Goal: Complete application form

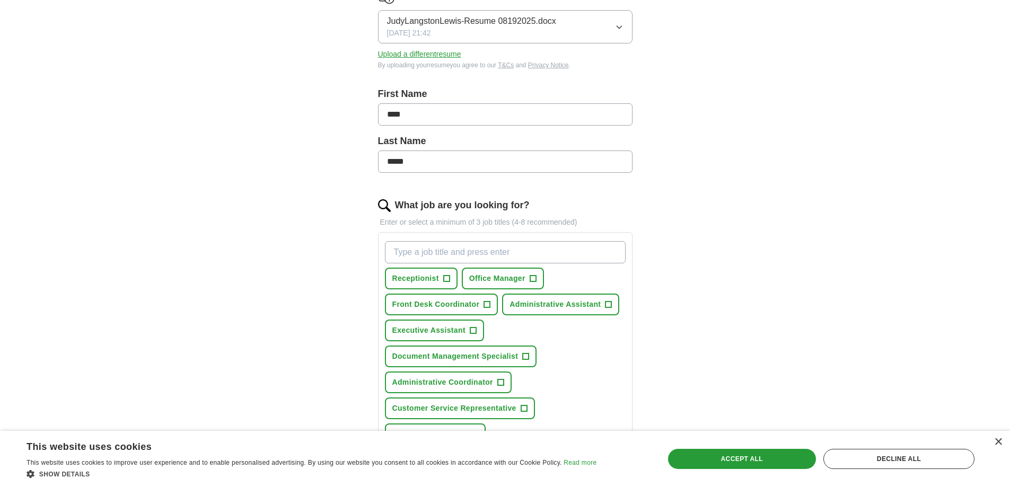
scroll to position [159, 0]
click at [447, 277] on span "+" at bounding box center [446, 277] width 6 height 8
click at [534, 276] on span "+" at bounding box center [532, 277] width 6 height 8
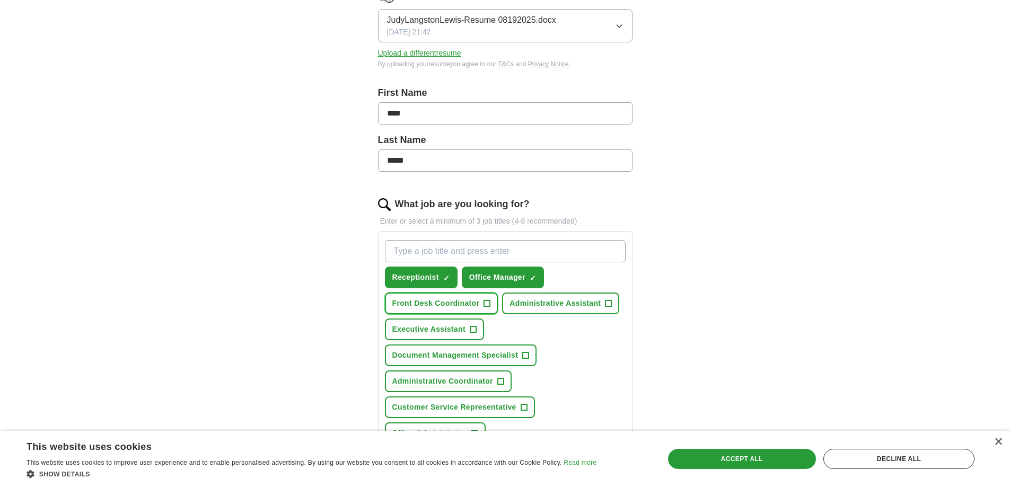
click at [487, 301] on span "+" at bounding box center [487, 303] width 6 height 8
click at [608, 300] on span "+" at bounding box center [608, 303] width 6 height 8
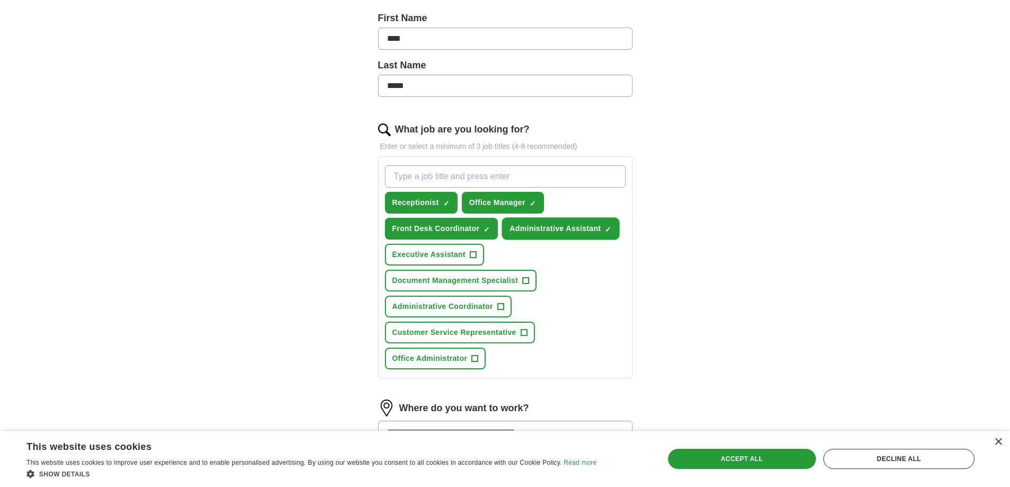
scroll to position [265, 0]
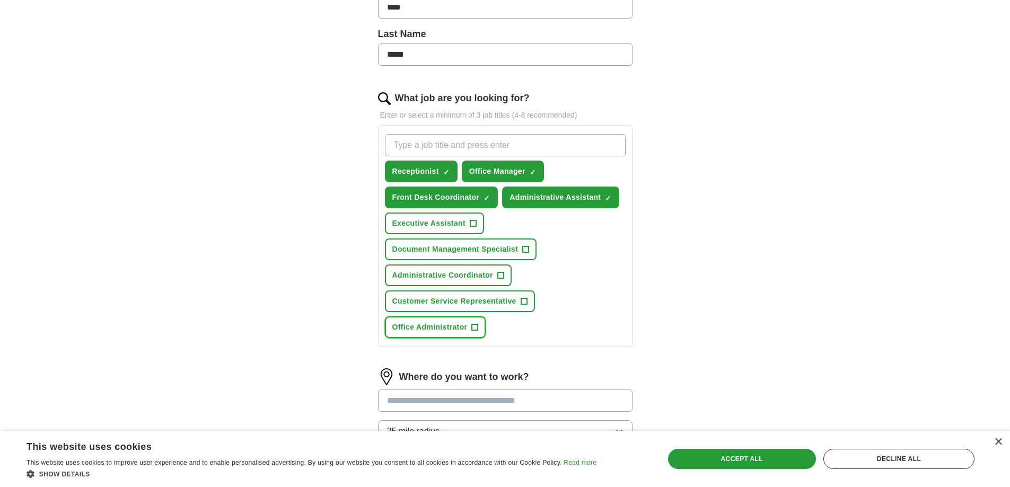
click at [473, 324] on span "+" at bounding box center [475, 327] width 6 height 8
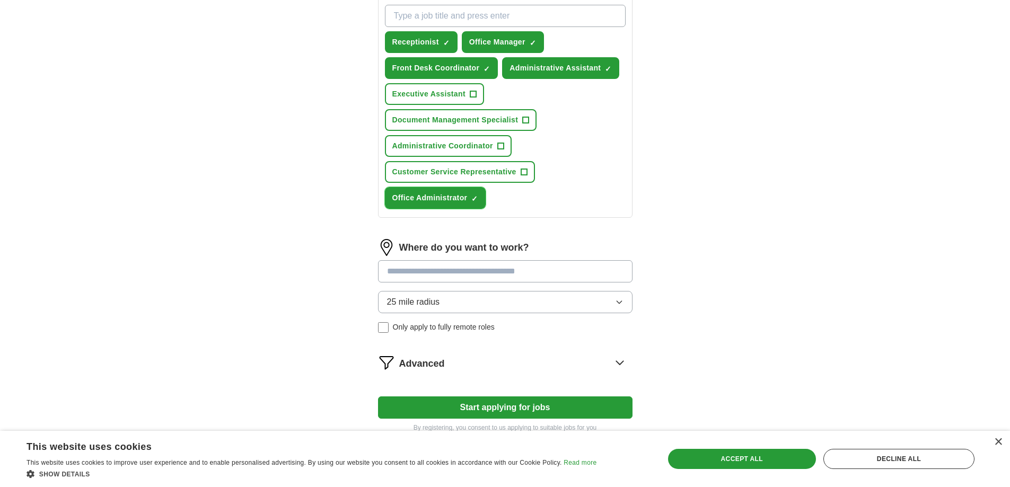
scroll to position [424, 0]
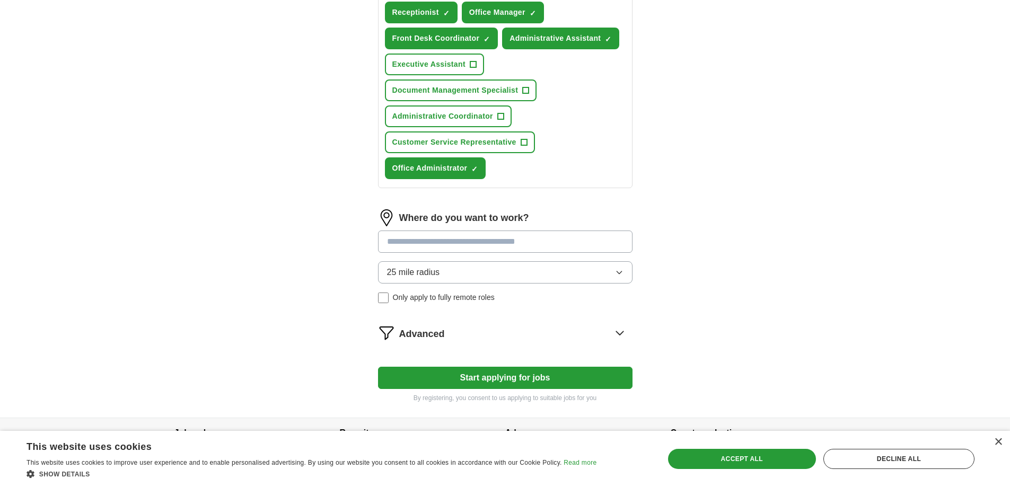
click at [397, 242] on input at bounding box center [505, 242] width 254 height 22
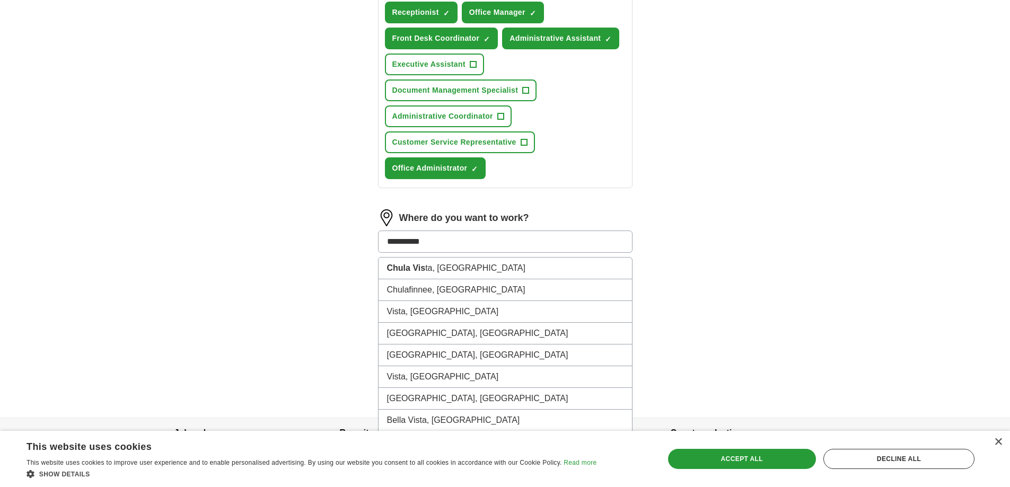
type input "**********"
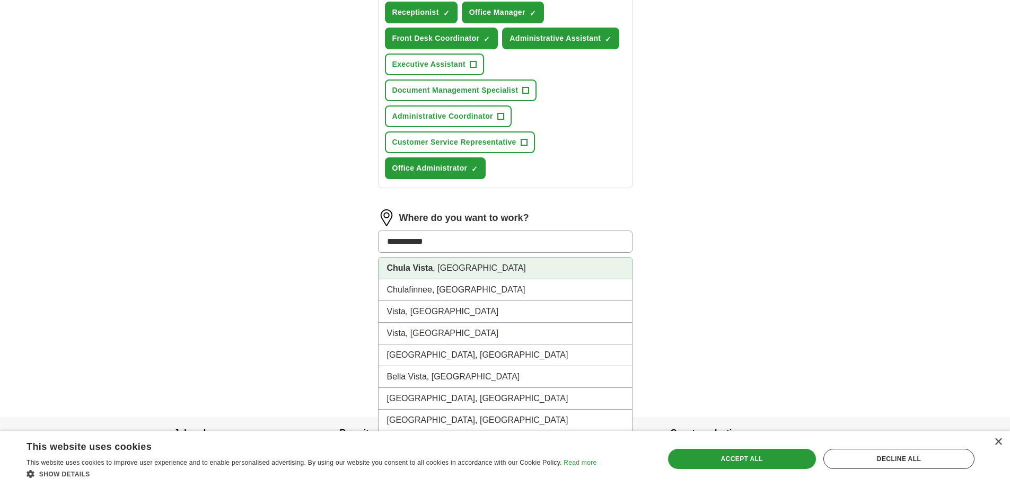
click at [402, 270] on strong "Chula Vista" at bounding box center [410, 267] width 46 height 9
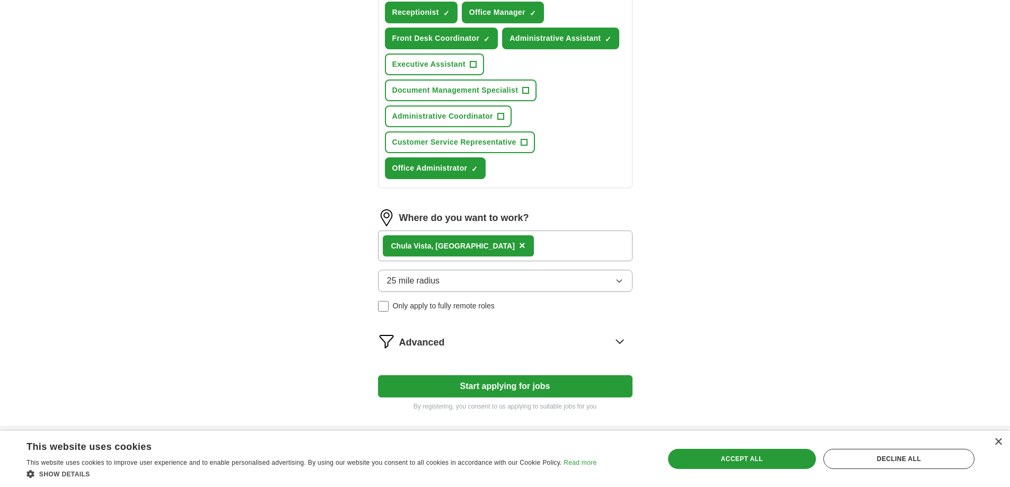
click at [484, 244] on div "Chula Vista , [GEOGRAPHIC_DATA] ×" at bounding box center [505, 246] width 254 height 31
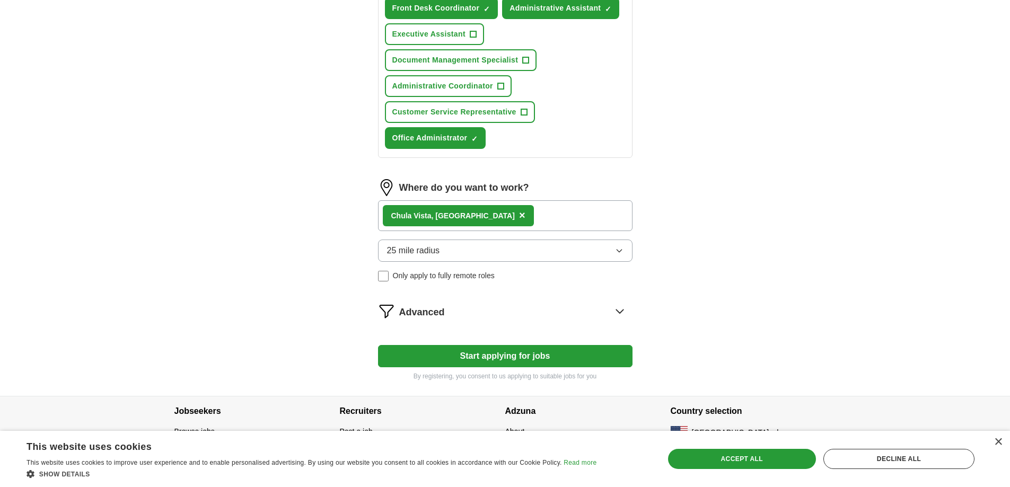
scroll to position [470, 0]
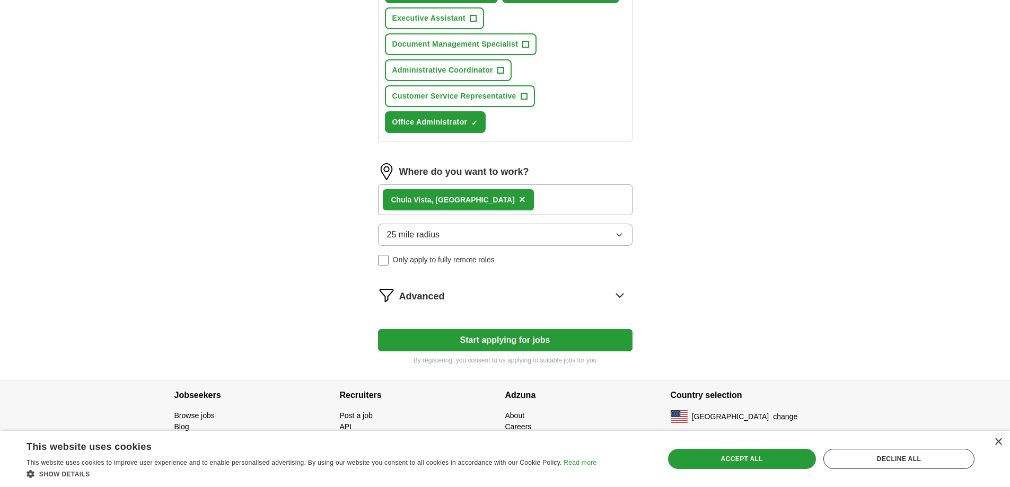
click at [494, 339] on button "Start applying for jobs" at bounding box center [505, 340] width 254 height 22
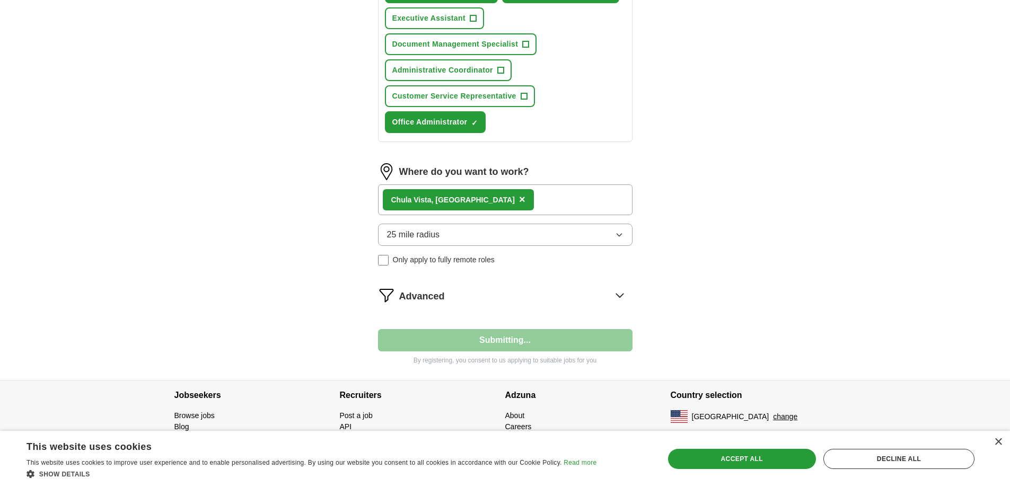
select select "**"
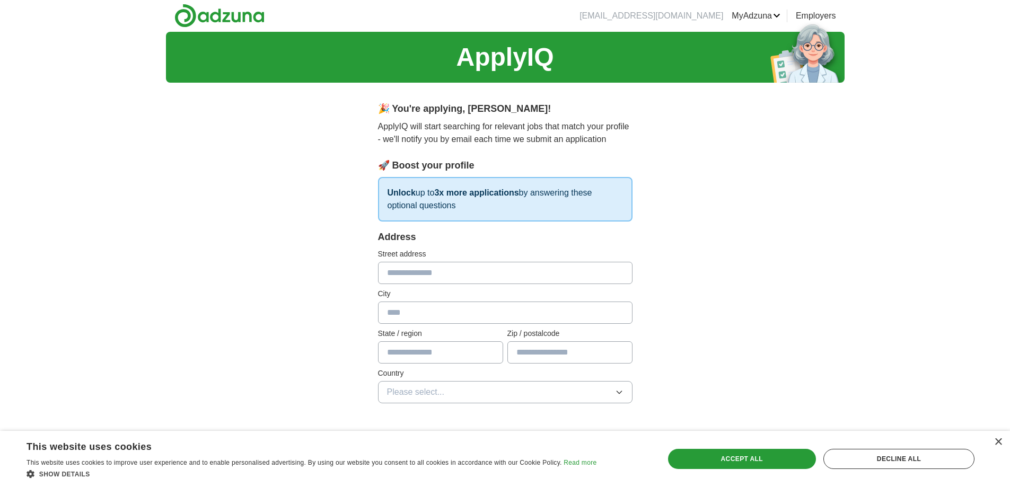
scroll to position [0, 0]
click at [395, 273] on input "text" at bounding box center [505, 273] width 254 height 22
type input "**********"
type input "*"
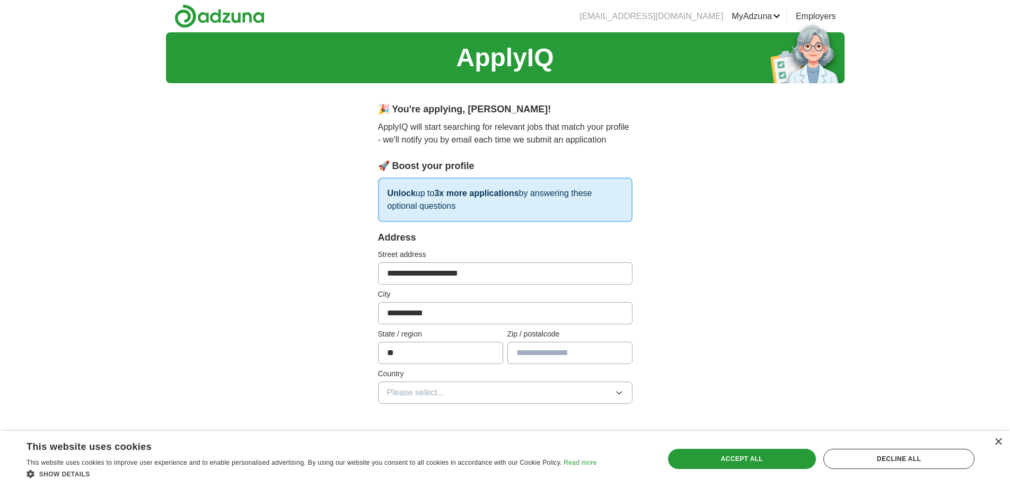
type input "**"
type input "*****"
click at [609, 392] on button "Please select..." at bounding box center [505, 393] width 254 height 22
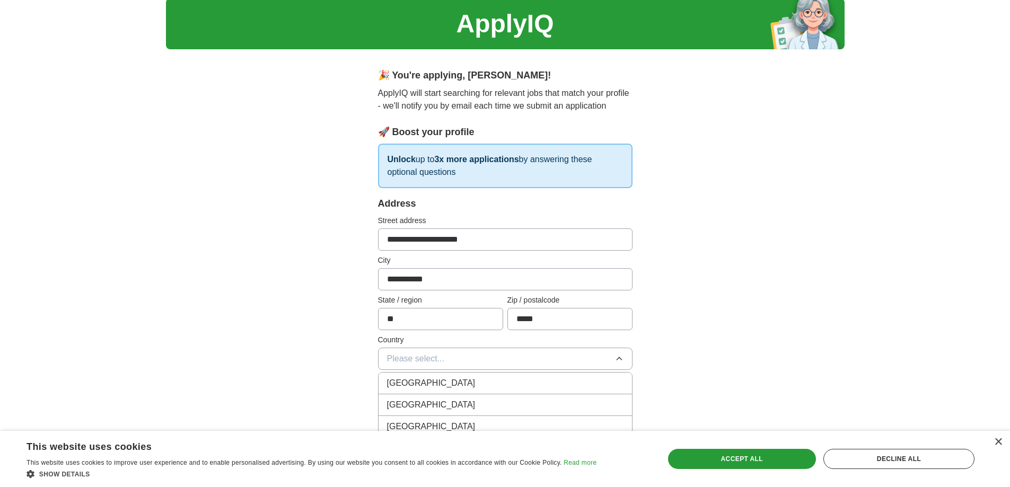
scroll to position [212, 0]
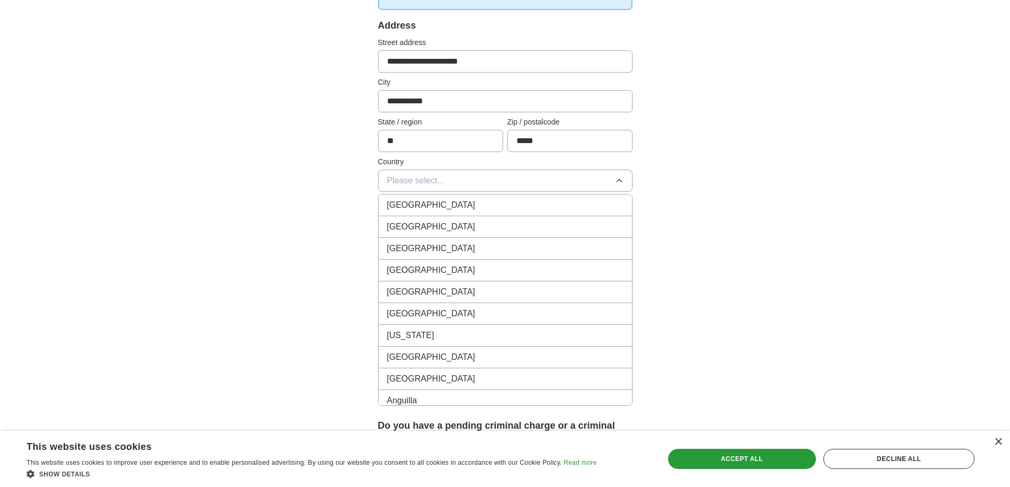
click at [404, 226] on span "[GEOGRAPHIC_DATA]" at bounding box center [431, 226] width 89 height 13
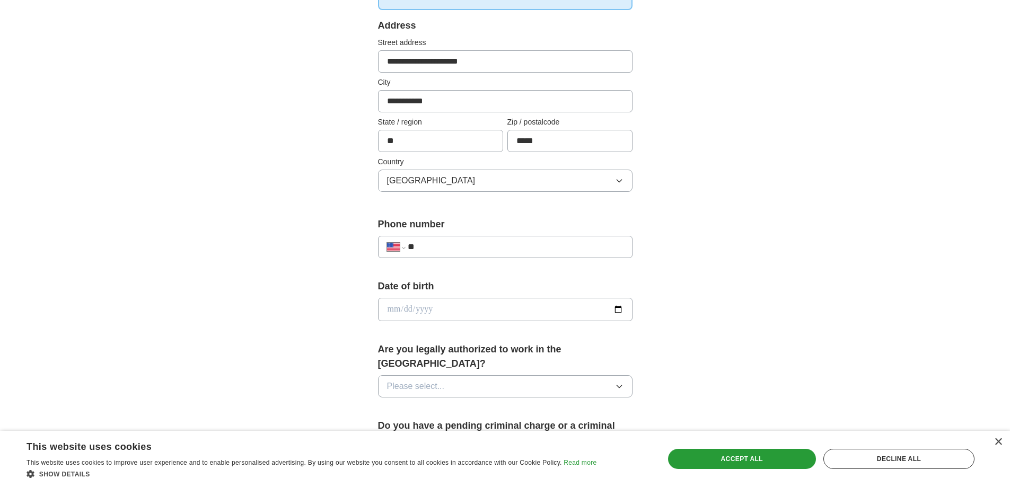
click at [455, 249] on input "**" at bounding box center [515, 247] width 215 height 13
type input "**********"
click at [500, 304] on input "date" at bounding box center [505, 309] width 254 height 23
type input "**********"
click at [625, 375] on button "Please select..." at bounding box center [505, 386] width 254 height 22
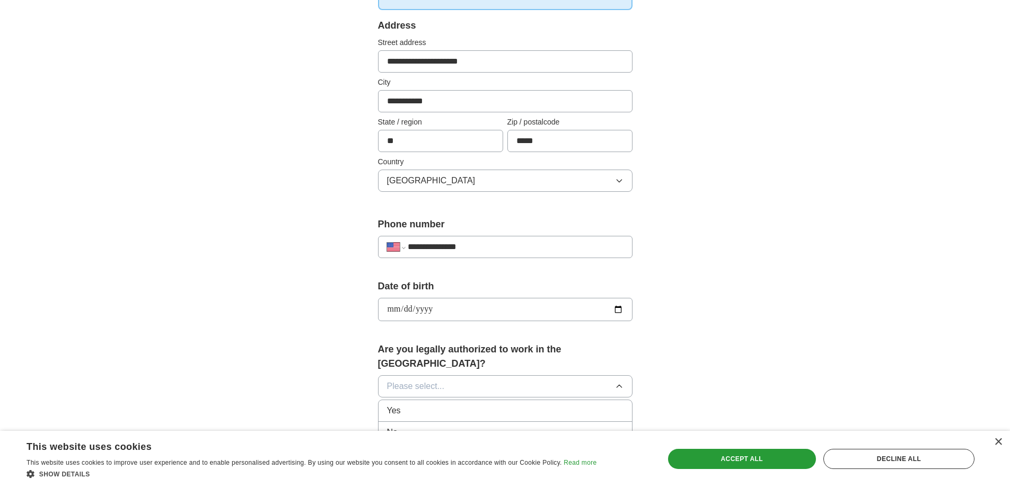
click at [404, 404] on div "Yes" at bounding box center [505, 410] width 236 height 13
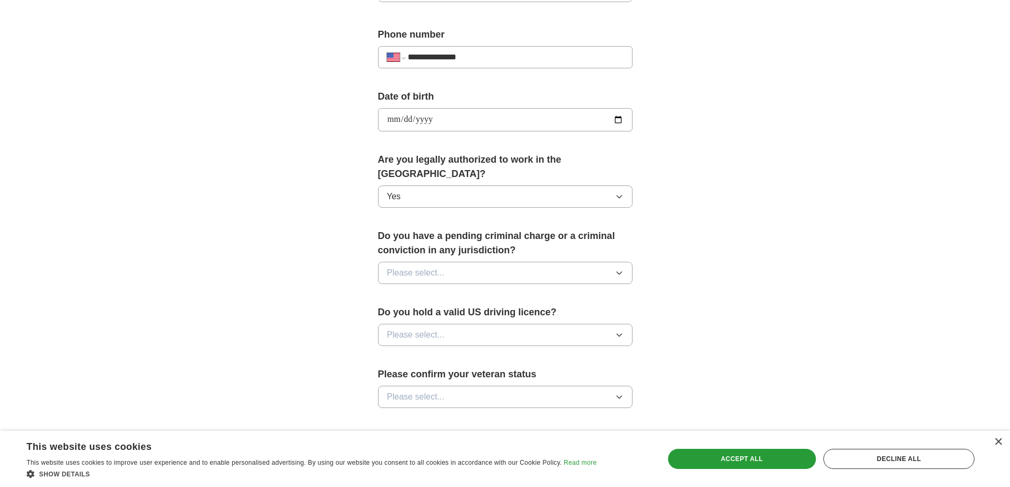
scroll to position [424, 0]
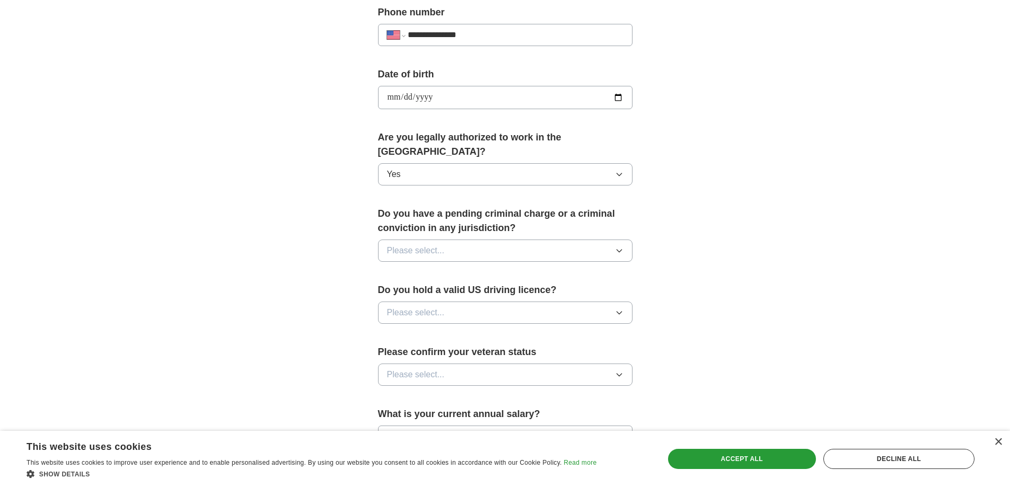
click at [615, 246] on icon "button" at bounding box center [619, 250] width 8 height 8
click at [407, 290] on div "No" at bounding box center [505, 296] width 236 height 13
click at [620, 312] on icon "button" at bounding box center [618, 313] width 5 height 3
click at [412, 331] on div "Yes" at bounding box center [505, 337] width 236 height 13
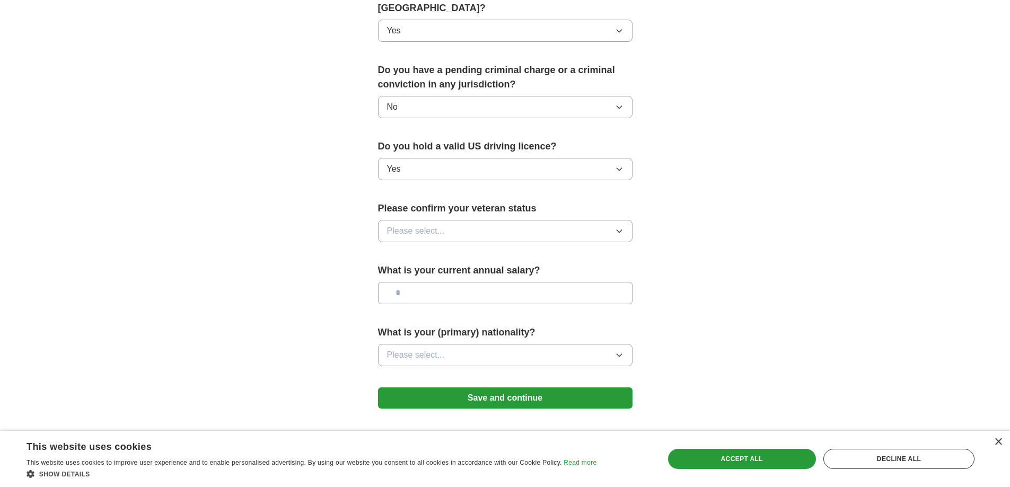
scroll to position [583, 0]
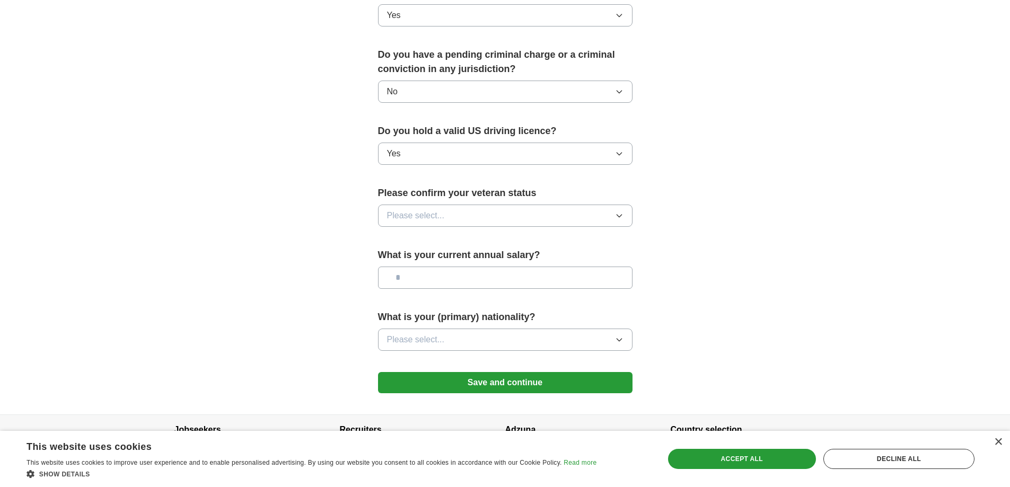
click at [621, 211] on icon "button" at bounding box center [619, 215] width 8 height 8
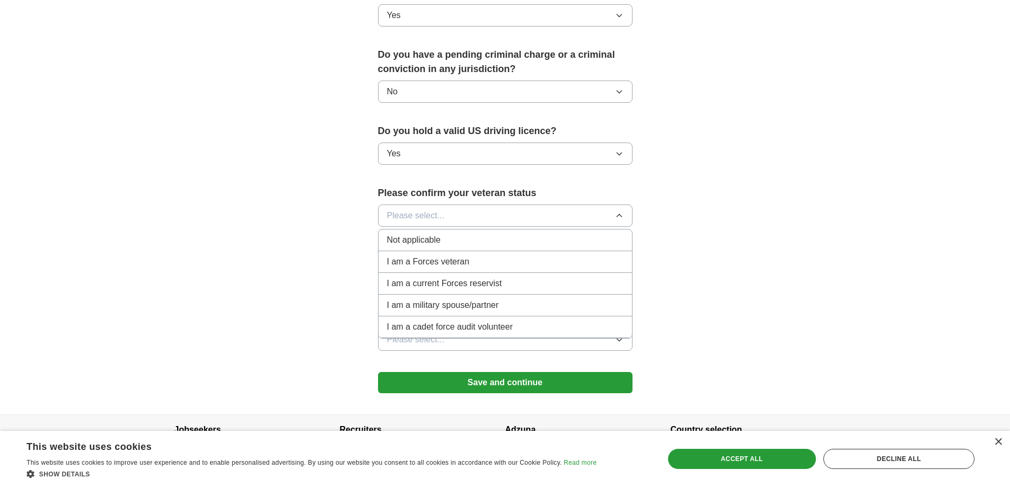
click at [413, 234] on span "Not applicable" at bounding box center [414, 240] width 54 height 13
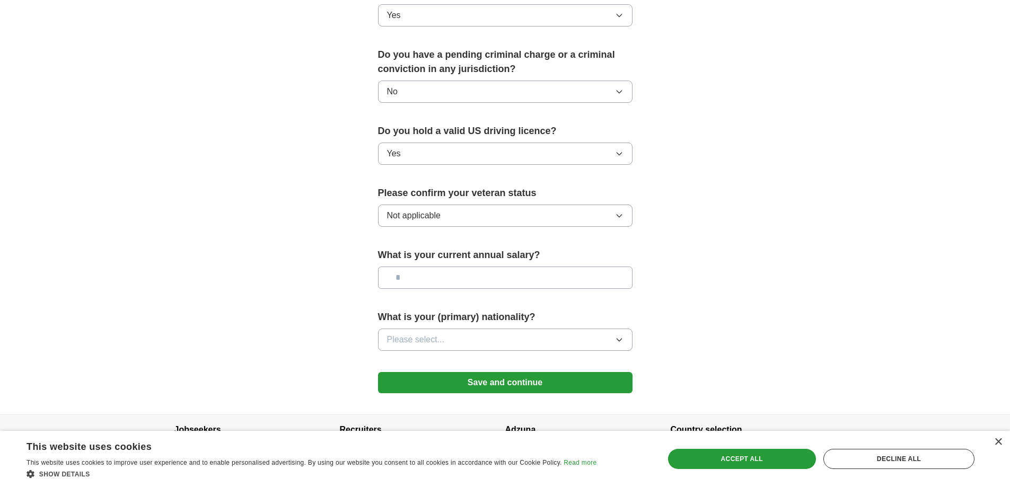
click at [621, 335] on icon "button" at bounding box center [619, 339] width 8 height 8
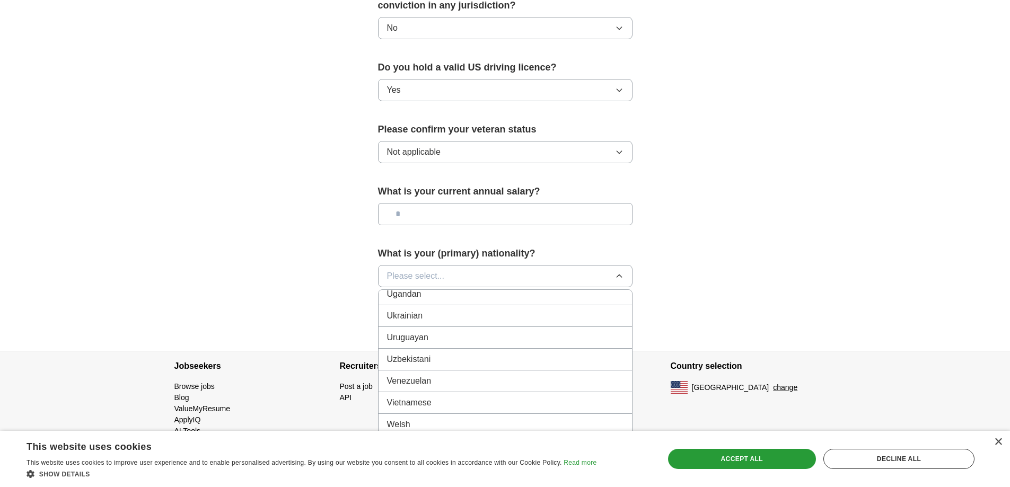
scroll to position [603, 0]
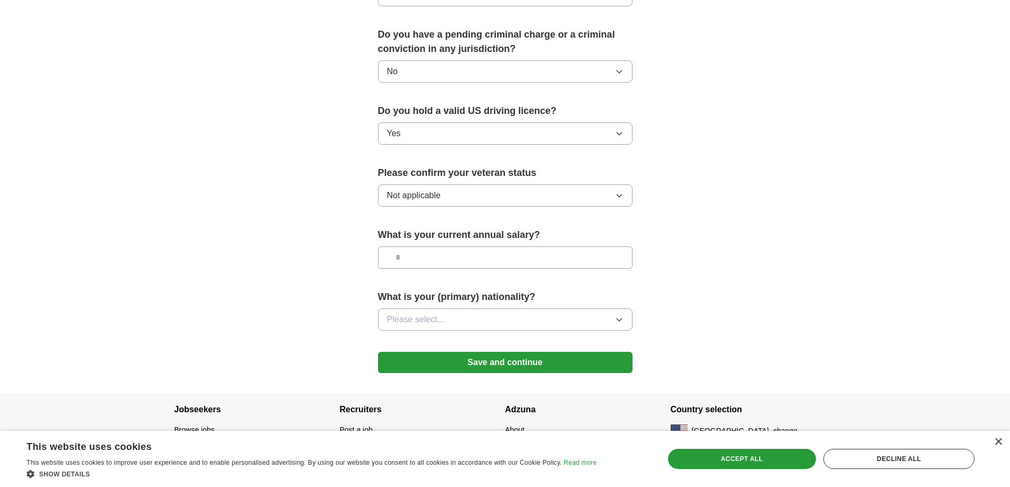
click at [518, 352] on button "Save and continue" at bounding box center [505, 362] width 254 height 21
